Goal: Information Seeking & Learning: Learn about a topic

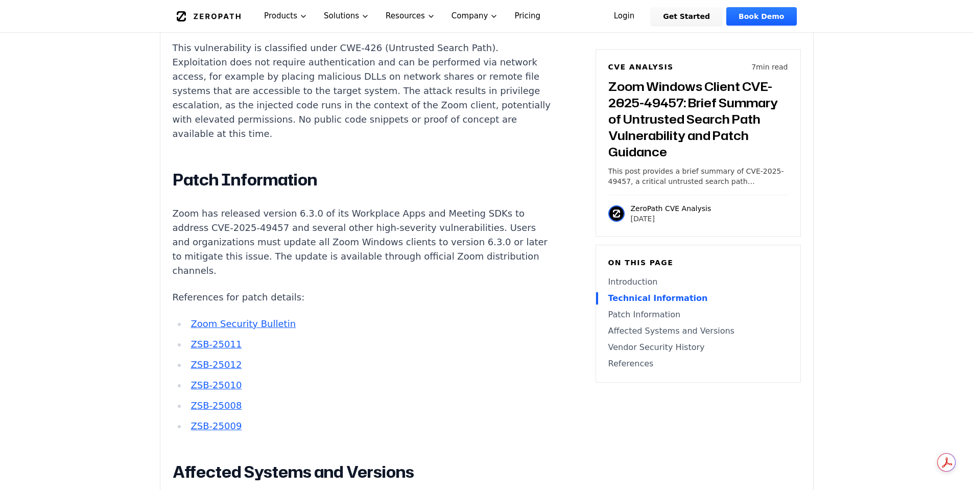
scroll to position [1021, 0]
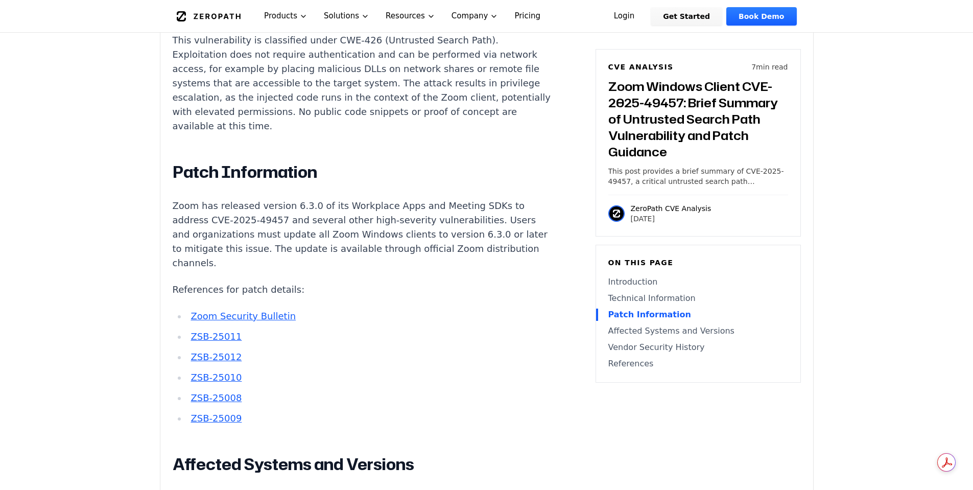
click at [672, 466] on div "Experimental AI-Generated Content This CVE analysis is an experimental publicat…" at bounding box center [486, 178] width 653 height 1688
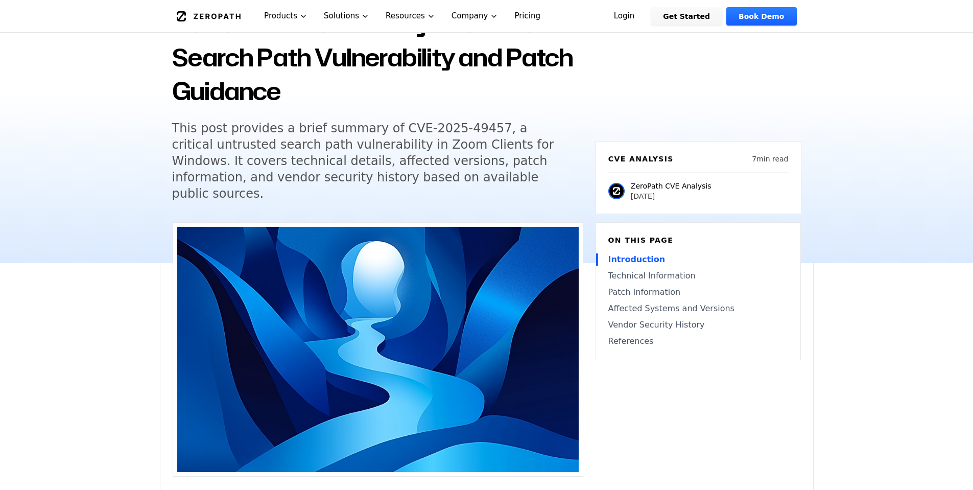
scroll to position [153, 0]
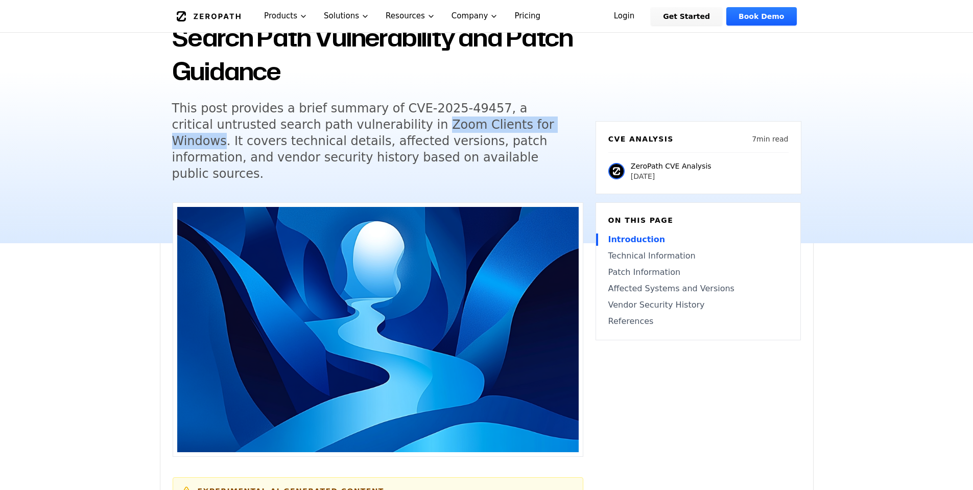
drag, startPoint x: 378, startPoint y: 123, endPoint x: 518, endPoint y: 127, distance: 140.0
click at [518, 127] on h5 "This post provides a brief summary of CVE-2025-49457, a critical untrusted sear…" at bounding box center [368, 141] width 392 height 82
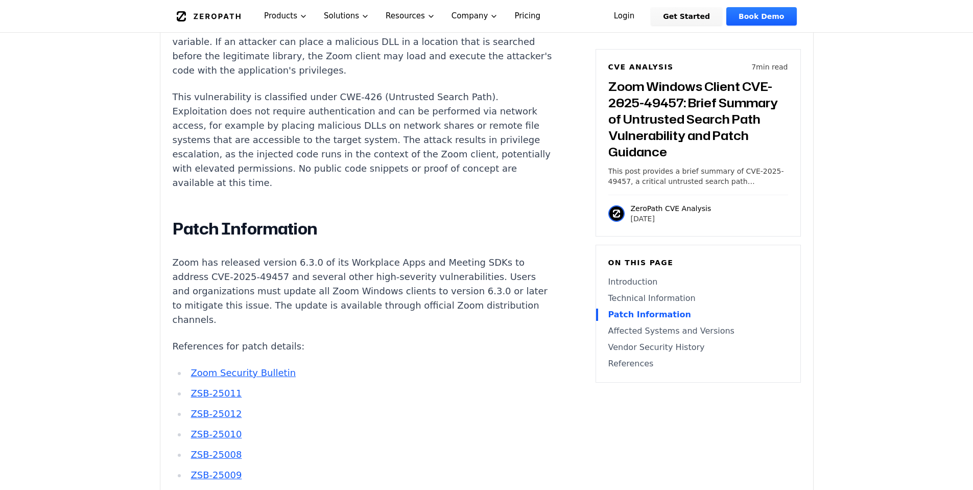
scroll to position [1021, 0]
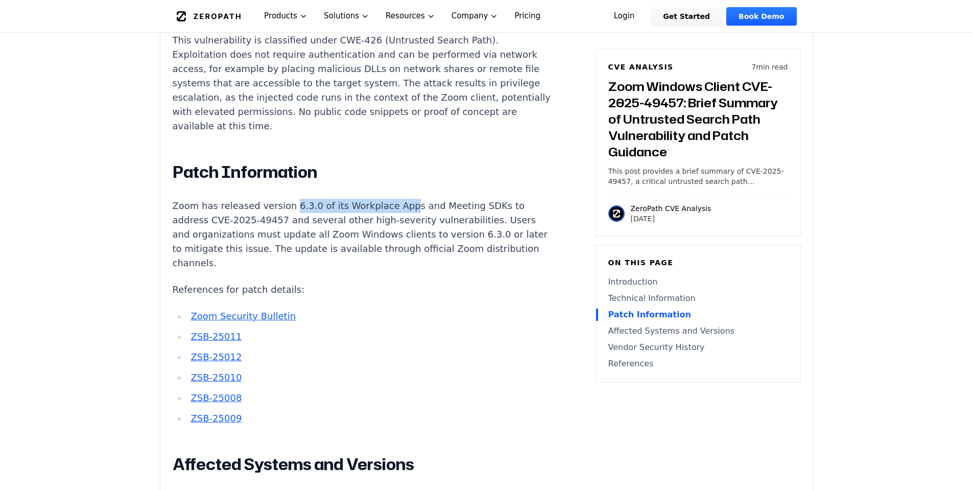
drag, startPoint x: 391, startPoint y: 178, endPoint x: 283, endPoint y: 185, distance: 107.5
click at [283, 199] on p "Zoom has released version 6.3.0 of its Workplace Apps and Meeting SDKs to addre…" at bounding box center [363, 234] width 380 height 71
click at [310, 212] on p "Zoom has released version 6.3.0 of its Workplace Apps and Meeting SDKs to addre…" at bounding box center [363, 234] width 380 height 71
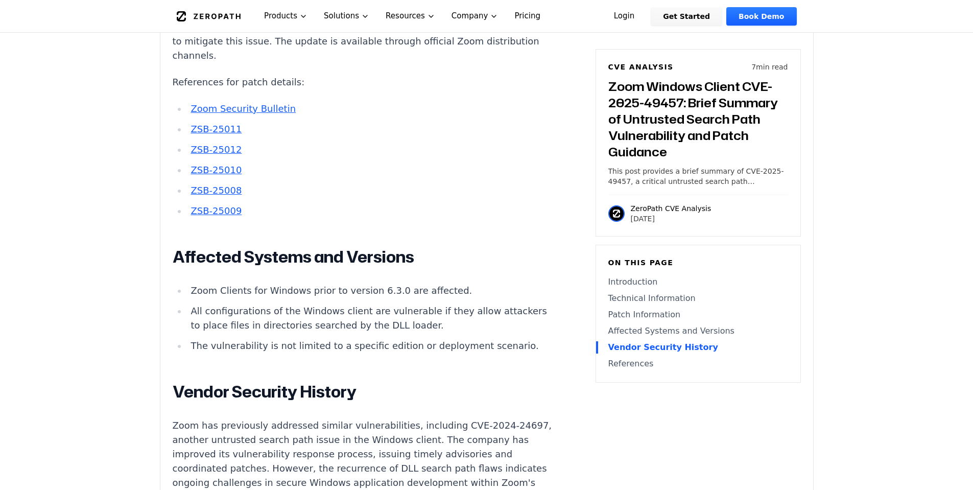
scroll to position [1226, 0]
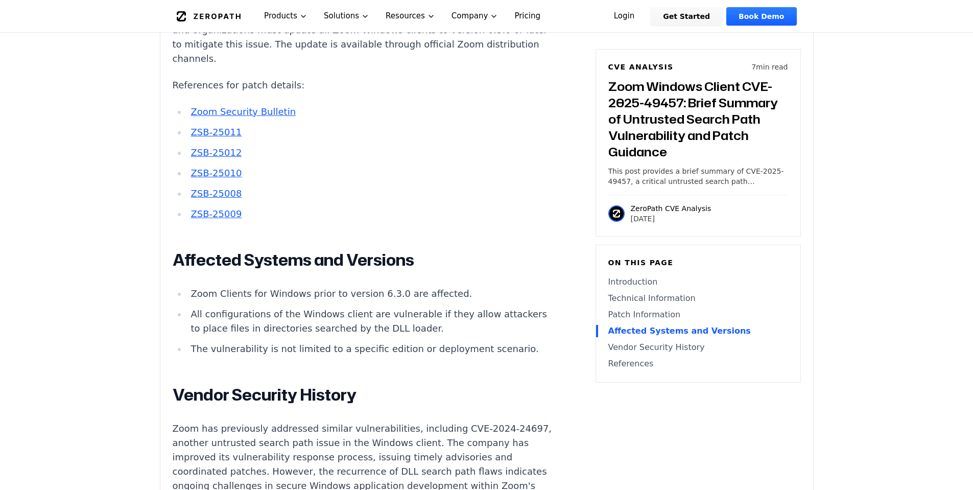
click at [217, 208] on link "ZSB-25009" at bounding box center [215, 213] width 51 height 11
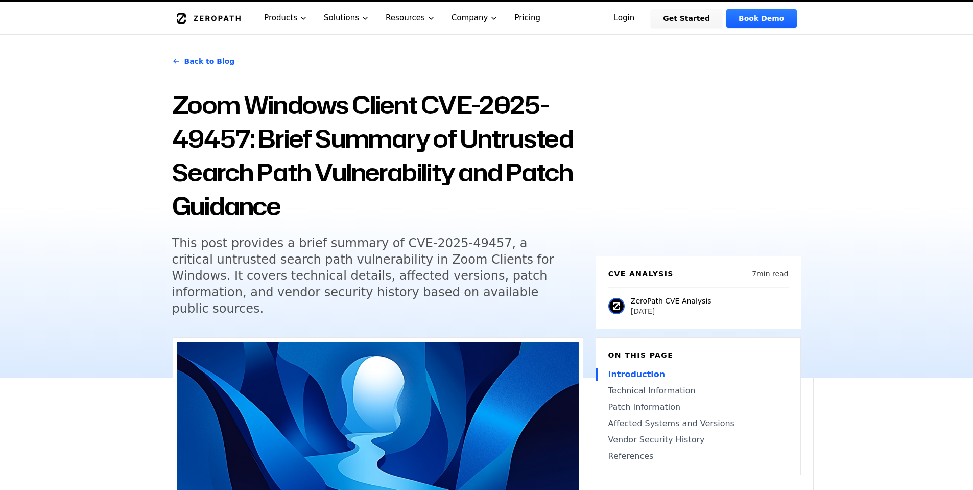
scroll to position [0, 0]
